Goal: Information Seeking & Learning: Learn about a topic

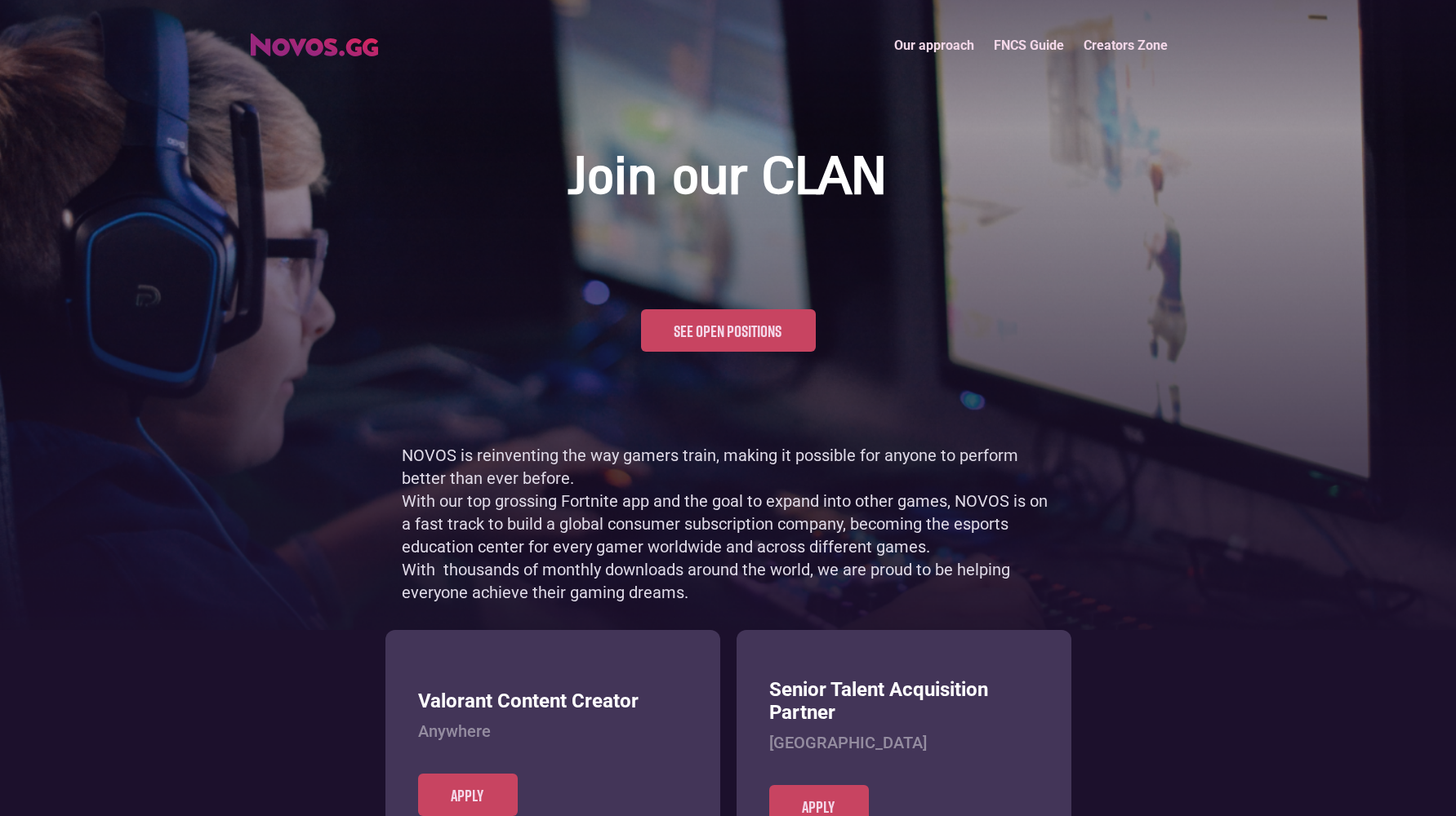
scroll to position [794, 0]
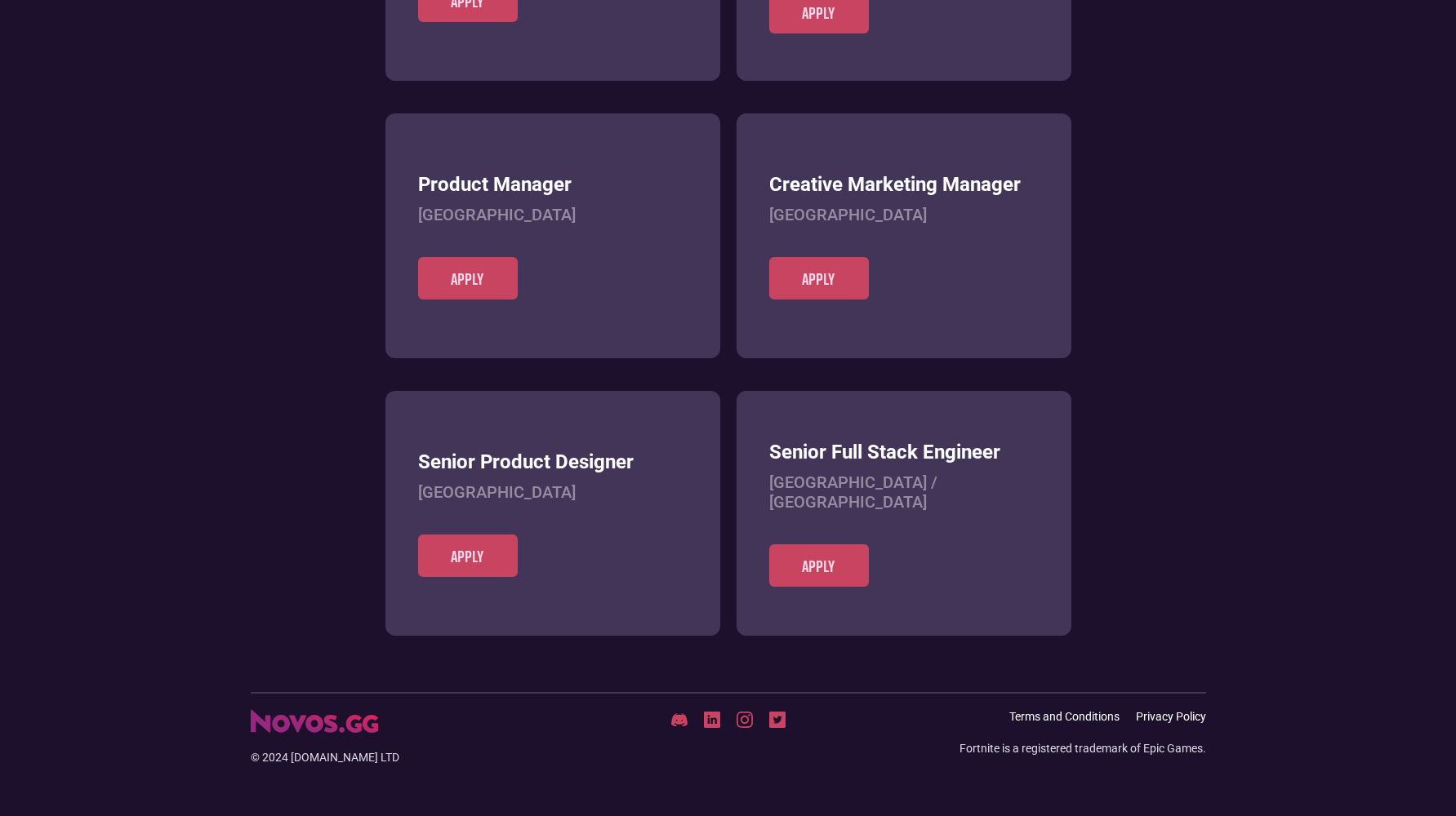
scroll to position [630, 0]
